Goal: Task Accomplishment & Management: Manage account settings

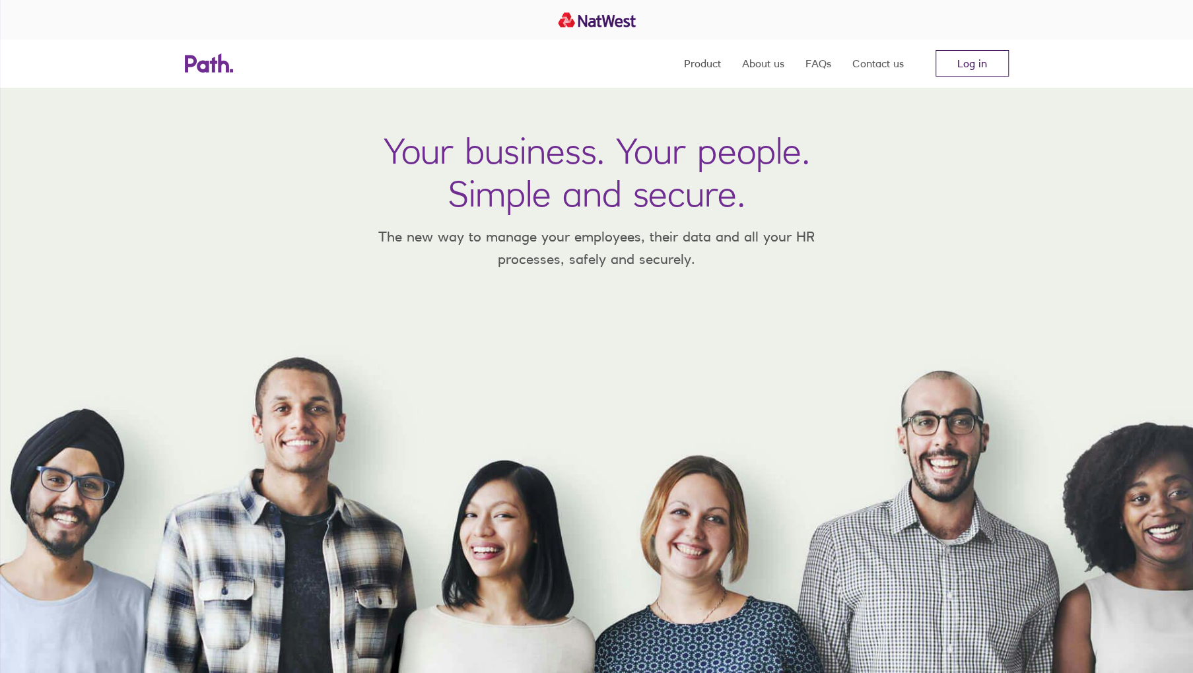
click at [986, 65] on link "Log in" at bounding box center [971, 63] width 73 height 26
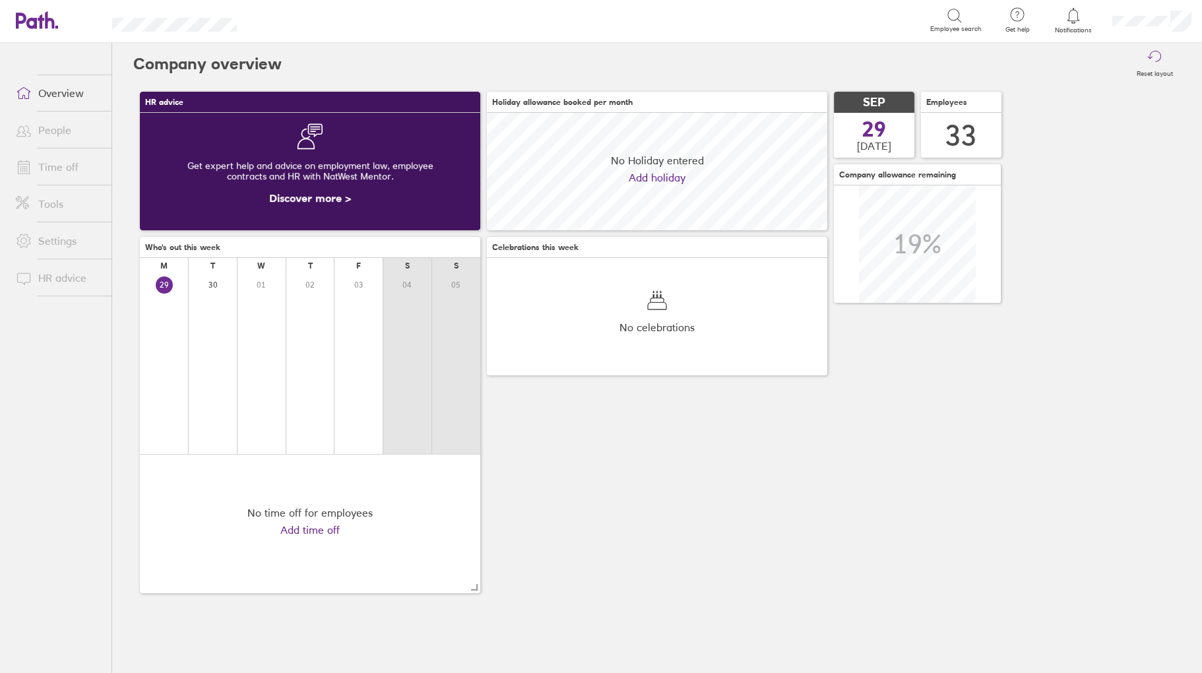
scroll to position [117, 341]
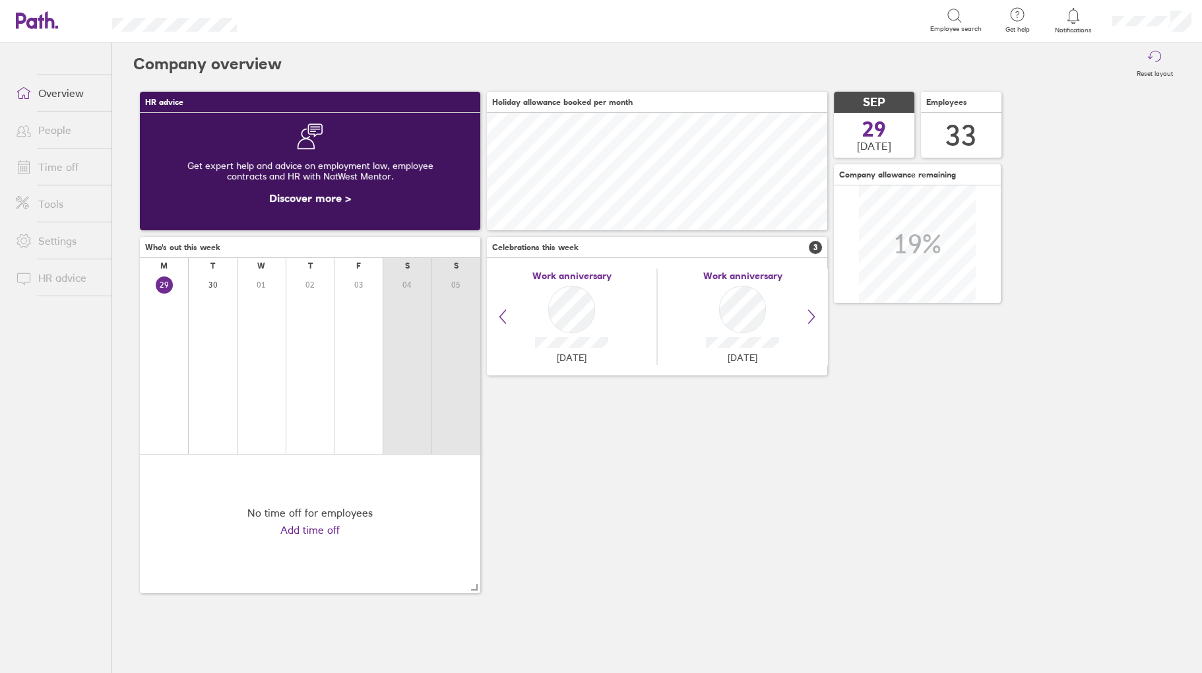
click at [57, 154] on link "Time off" at bounding box center [58, 167] width 106 height 26
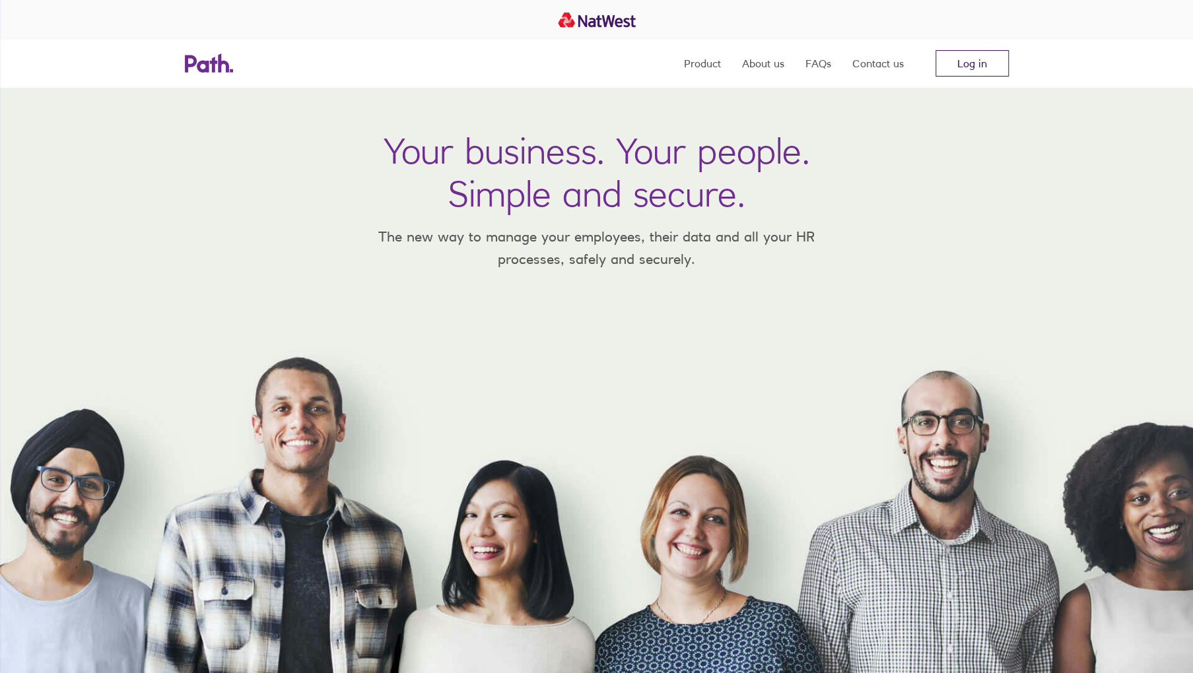
drag, startPoint x: 0, startPoint y: 0, endPoint x: 987, endPoint y: 57, distance: 989.0
click at [987, 57] on link "Log in" at bounding box center [971, 63] width 73 height 26
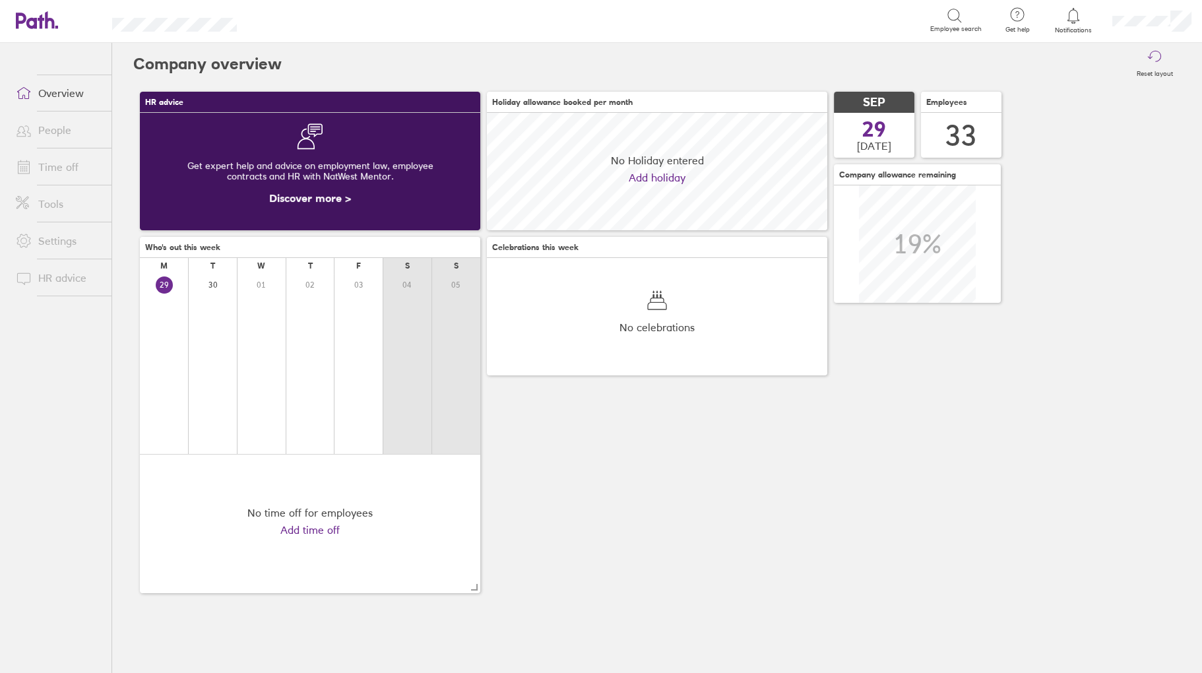
scroll to position [117, 341]
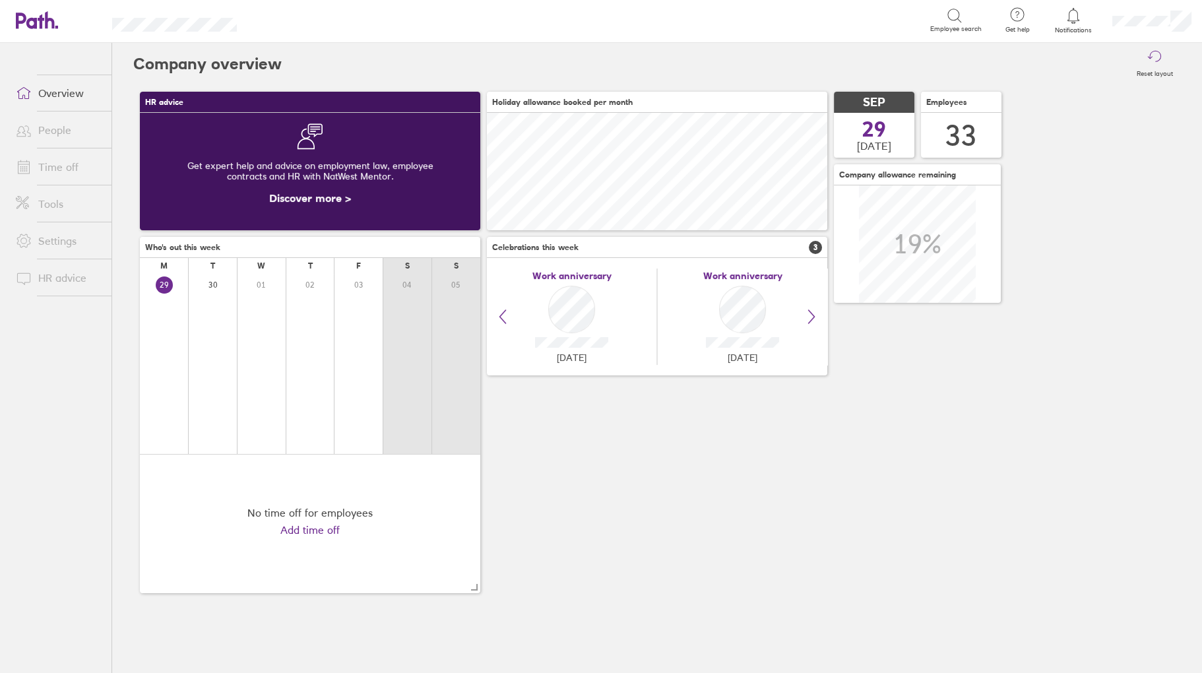
click at [63, 168] on link "Time off" at bounding box center [58, 167] width 106 height 26
